Goal: Task Accomplishment & Management: Manage account settings

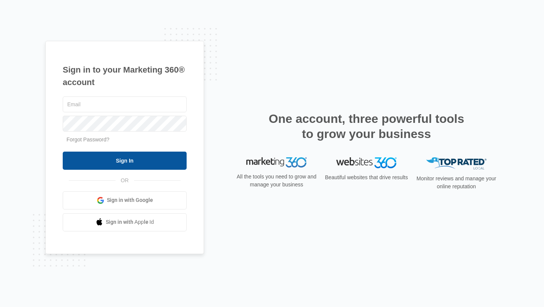
type input "[PERSON_NAME][EMAIL_ADDRESS][DOMAIN_NAME]"
click at [145, 160] on input "Sign In" at bounding box center [125, 160] width 124 height 18
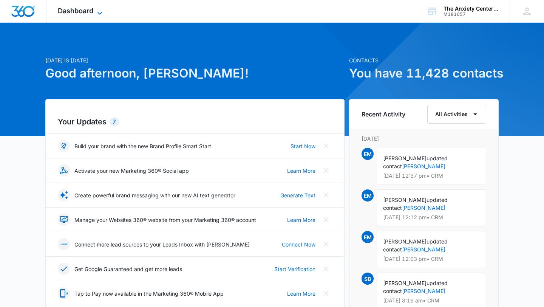
click at [76, 11] on span "Dashboard" at bounding box center [76, 11] width 36 height 8
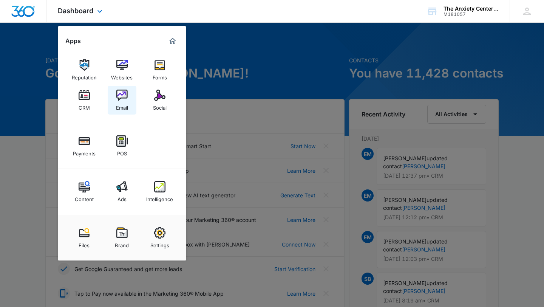
click at [123, 96] on img at bounding box center [121, 95] width 11 height 11
